Goal: Transaction & Acquisition: Purchase product/service

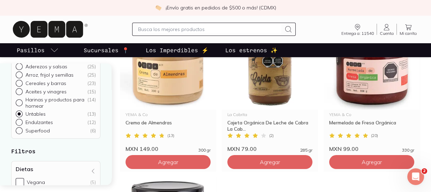
scroll to position [590, 0]
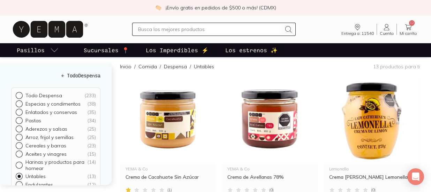
scroll to position [75, 0]
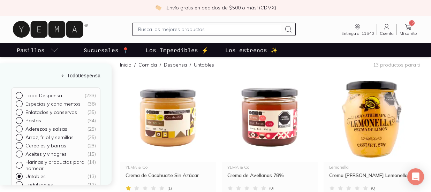
click at [405, 35] on span "Mi carrito" at bounding box center [408, 33] width 17 height 4
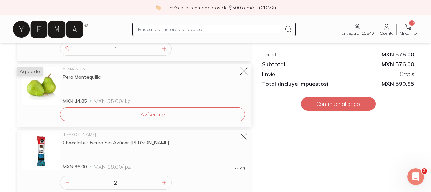
scroll to position [618, 0]
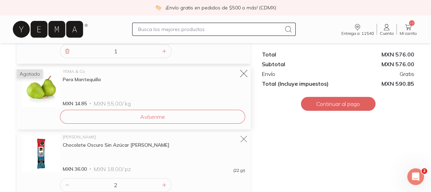
click at [245, 70] on icon at bounding box center [244, 74] width 10 height 10
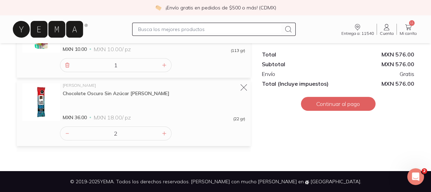
scroll to position [604, 0]
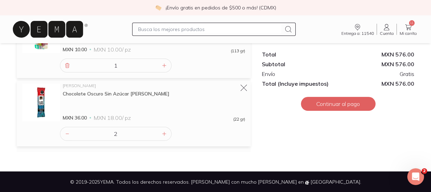
click at [218, 32] on input "text" at bounding box center [209, 29] width 143 height 8
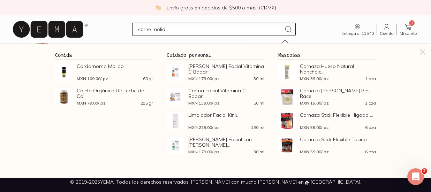
type input "carne molida"
